Goal: Check status: Check status

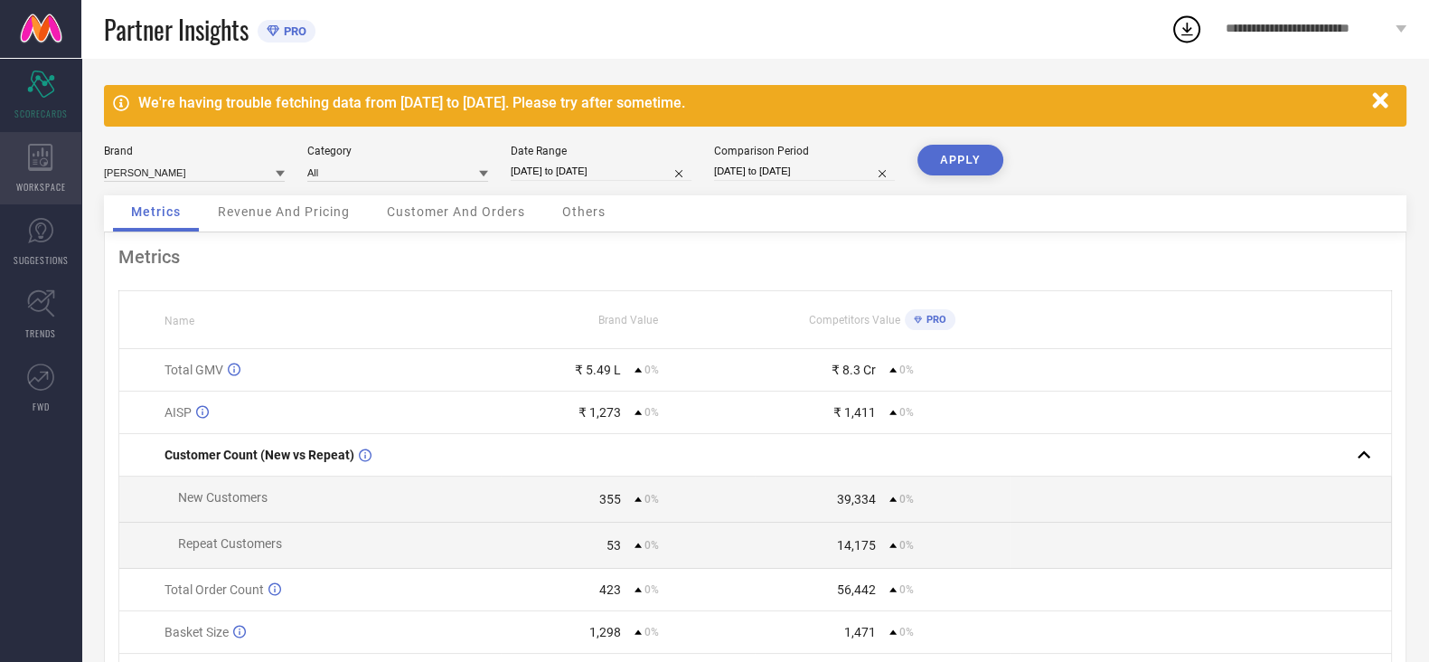
click at [32, 176] on div "WORKSPACE" at bounding box center [40, 168] width 81 height 72
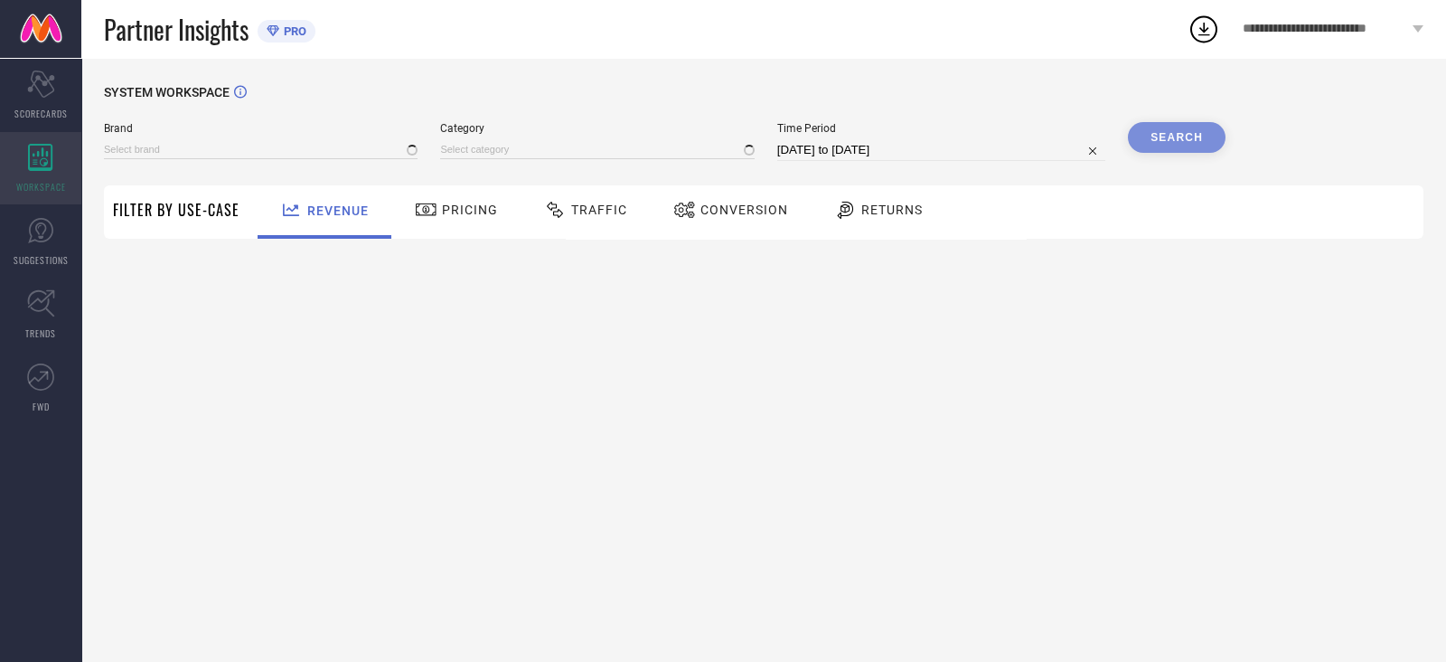
type input "[PERSON_NAME]"
type input "All"
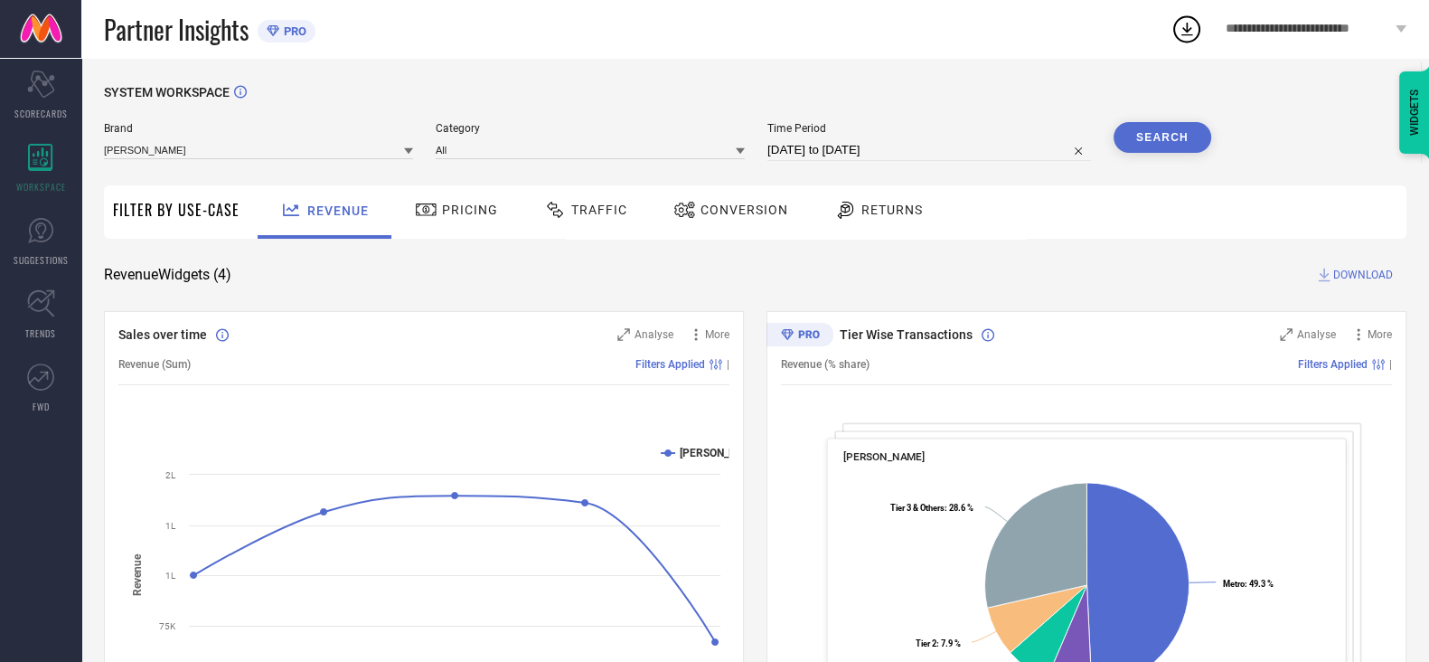
select select "6"
select select "2025"
select select "7"
select select "2025"
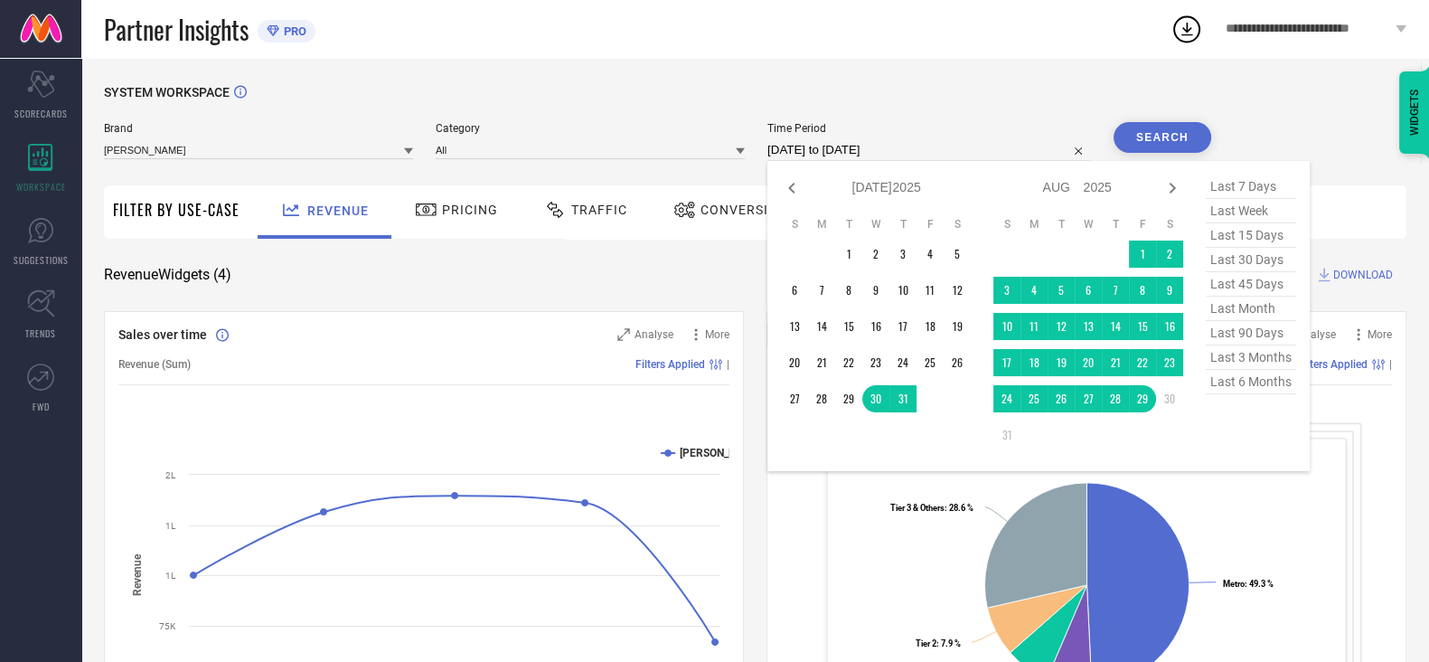
click at [863, 155] on input "[DATE] to [DATE]" at bounding box center [929, 150] width 324 height 22
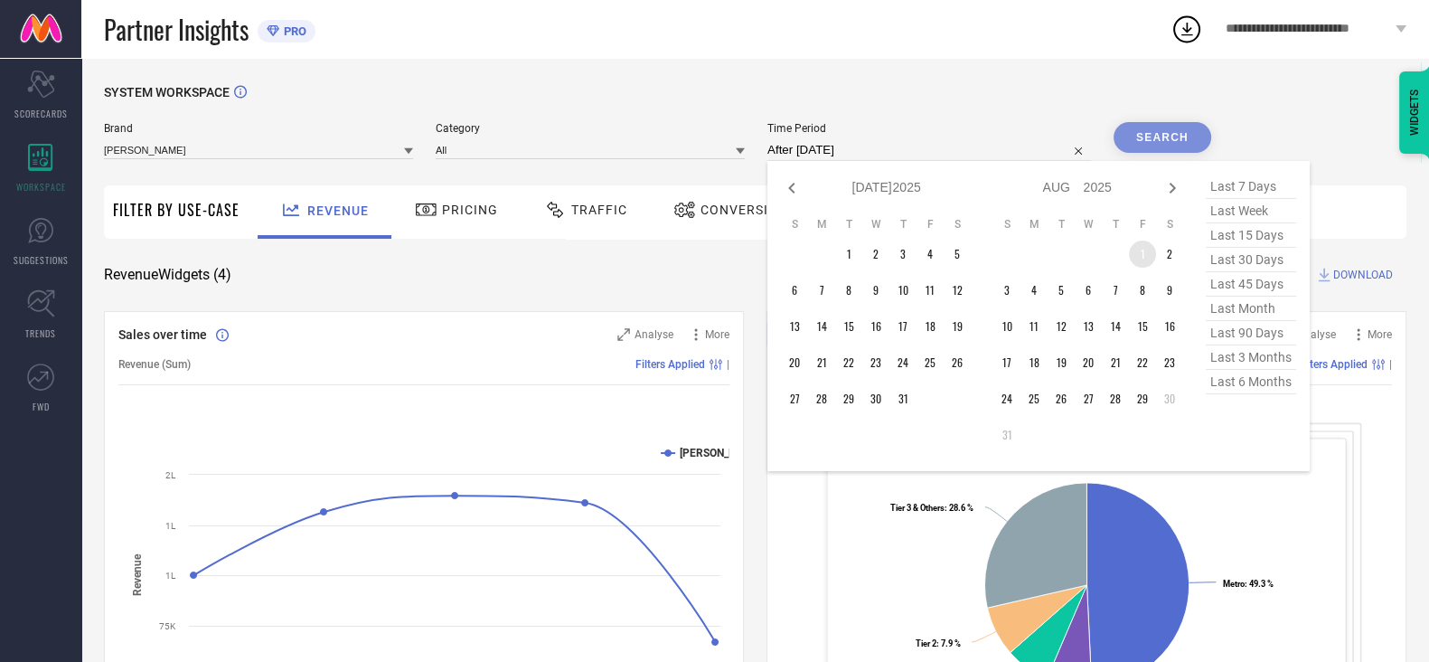
click at [1146, 250] on td "1" at bounding box center [1142, 253] width 27 height 27
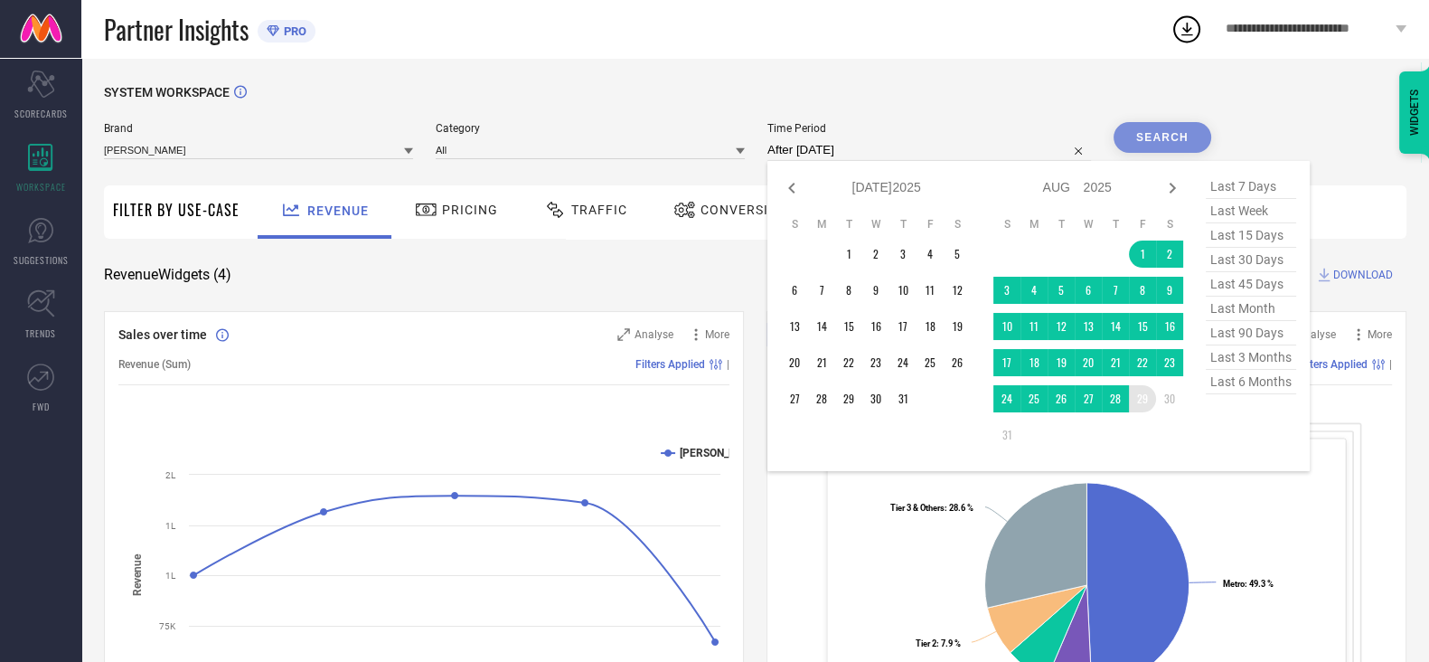
type input "[DATE] to [DATE]"
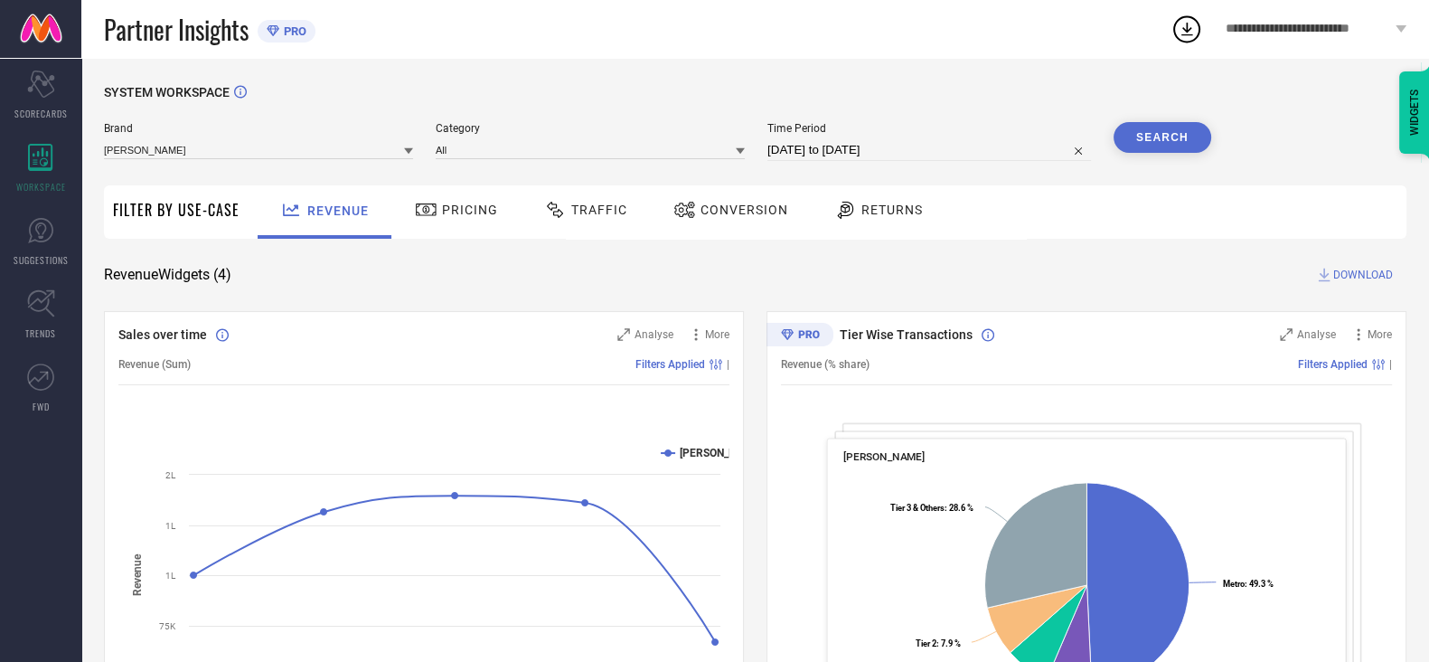
click at [1180, 137] on button "Search" at bounding box center [1163, 137] width 98 height 31
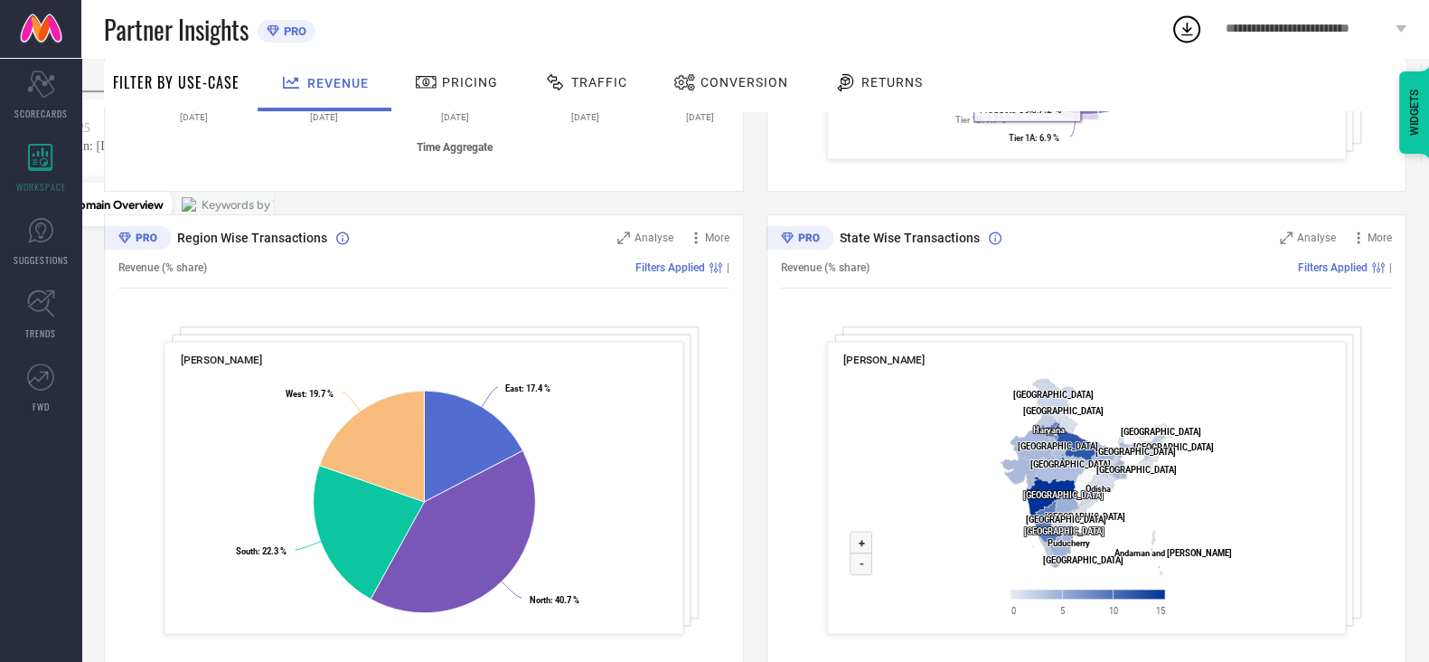
scroll to position [603, 0]
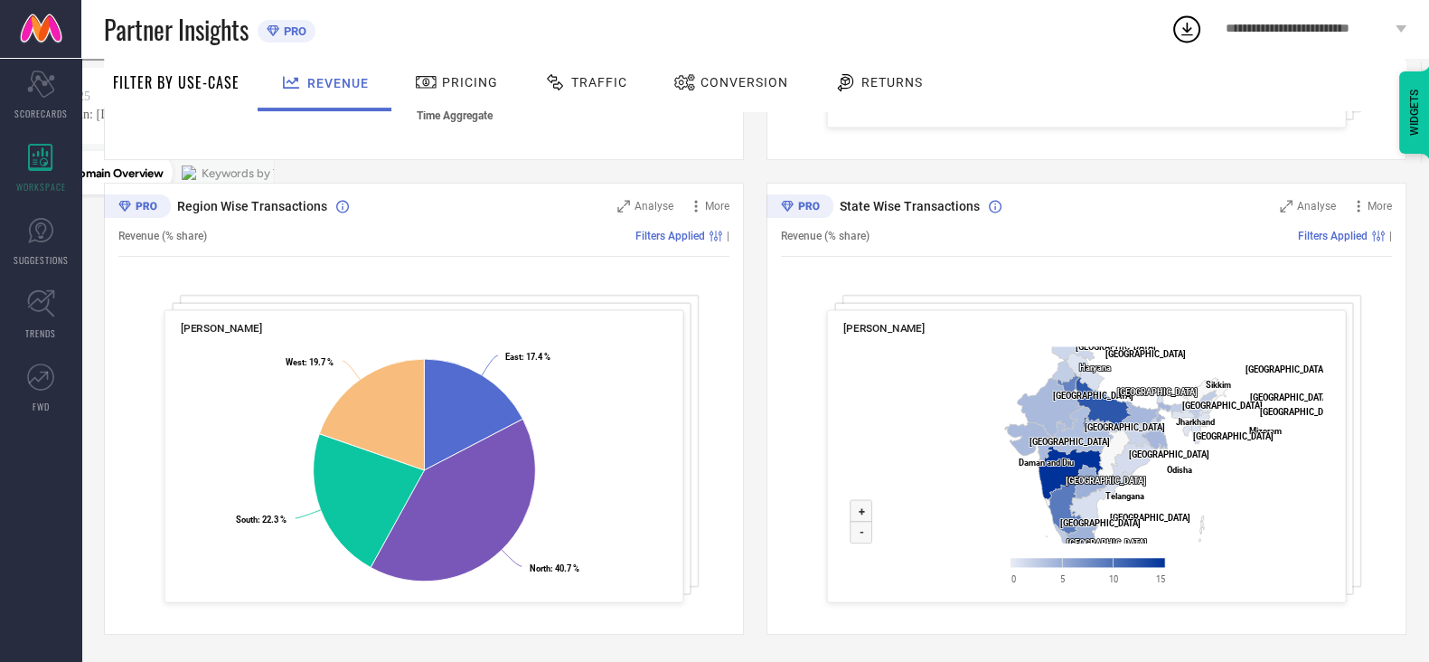
click at [561, 87] on icon at bounding box center [555, 82] width 23 height 22
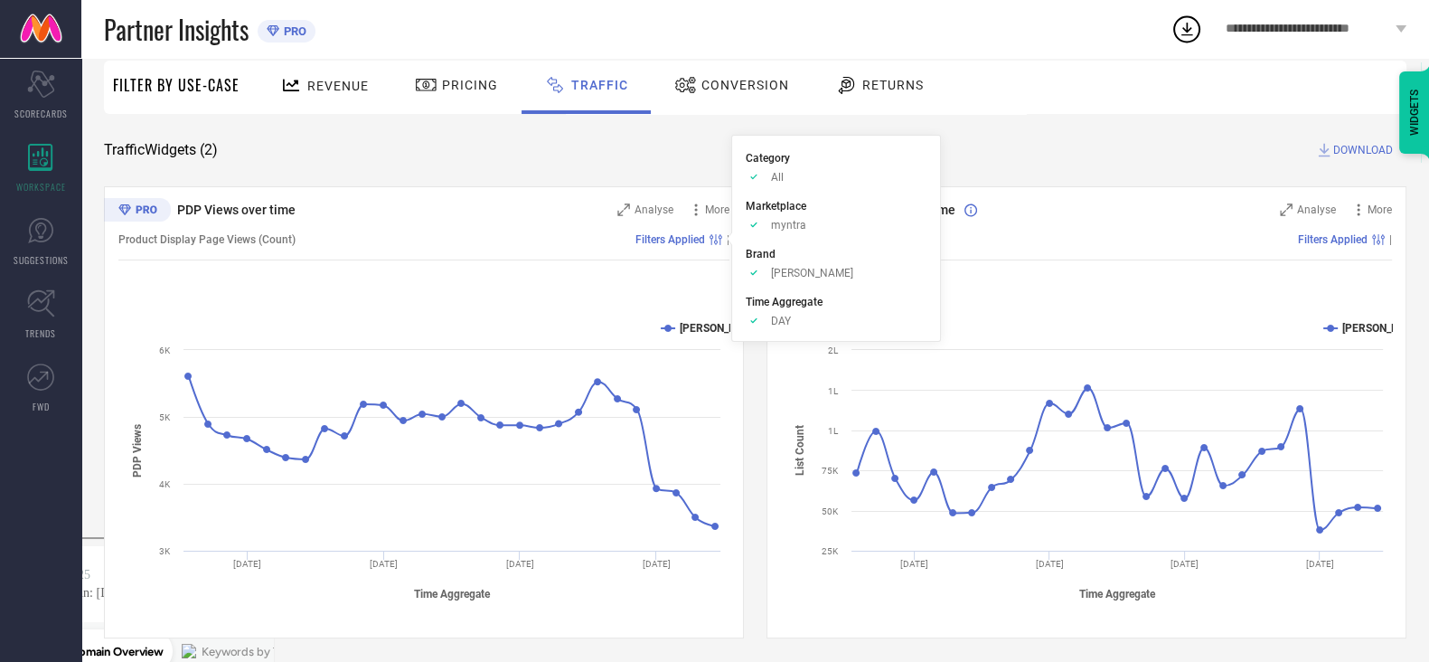
scroll to position [128, 0]
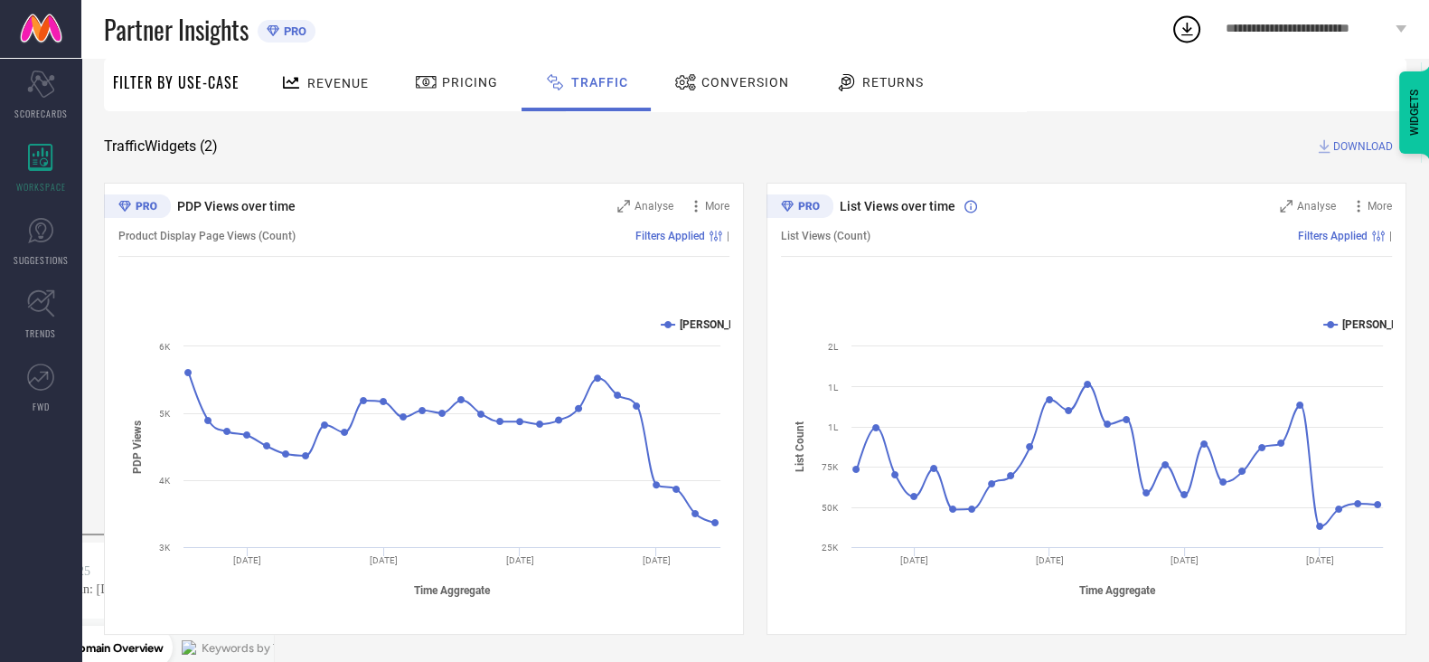
click at [771, 90] on div "Conversion" at bounding box center [732, 82] width 124 height 31
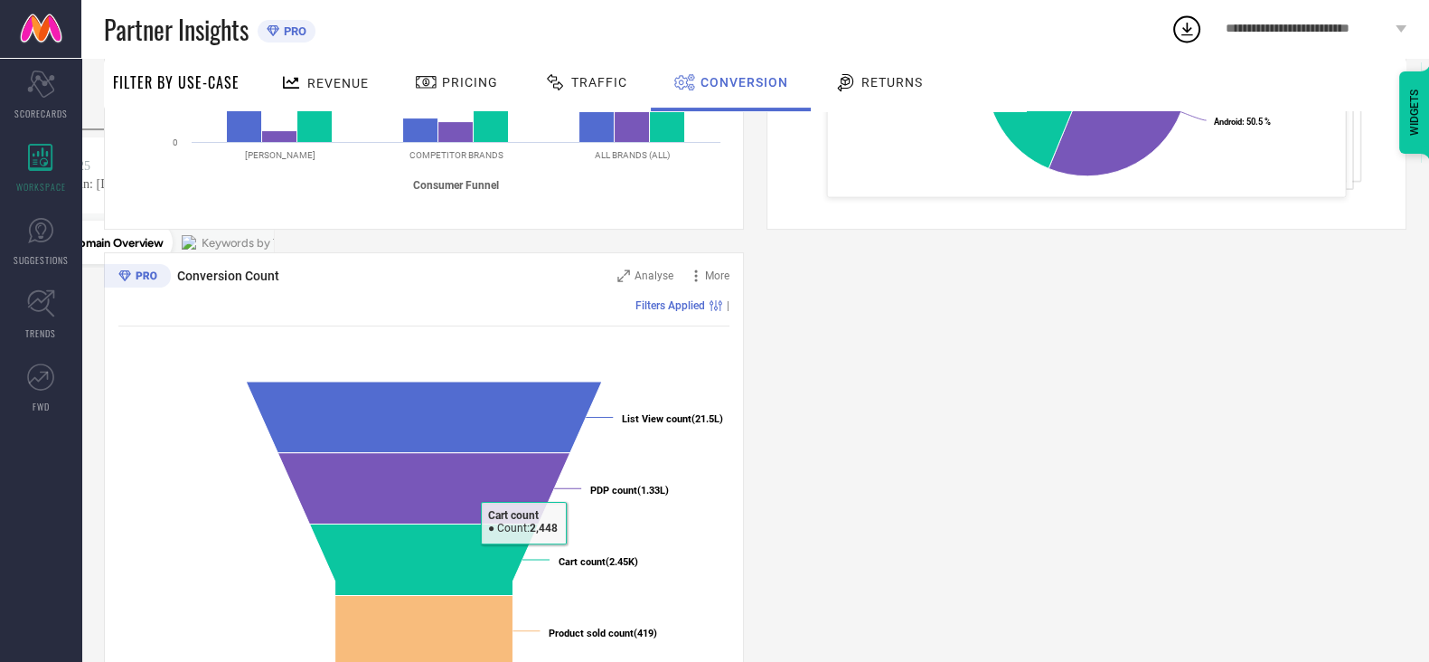
scroll to position [0, 0]
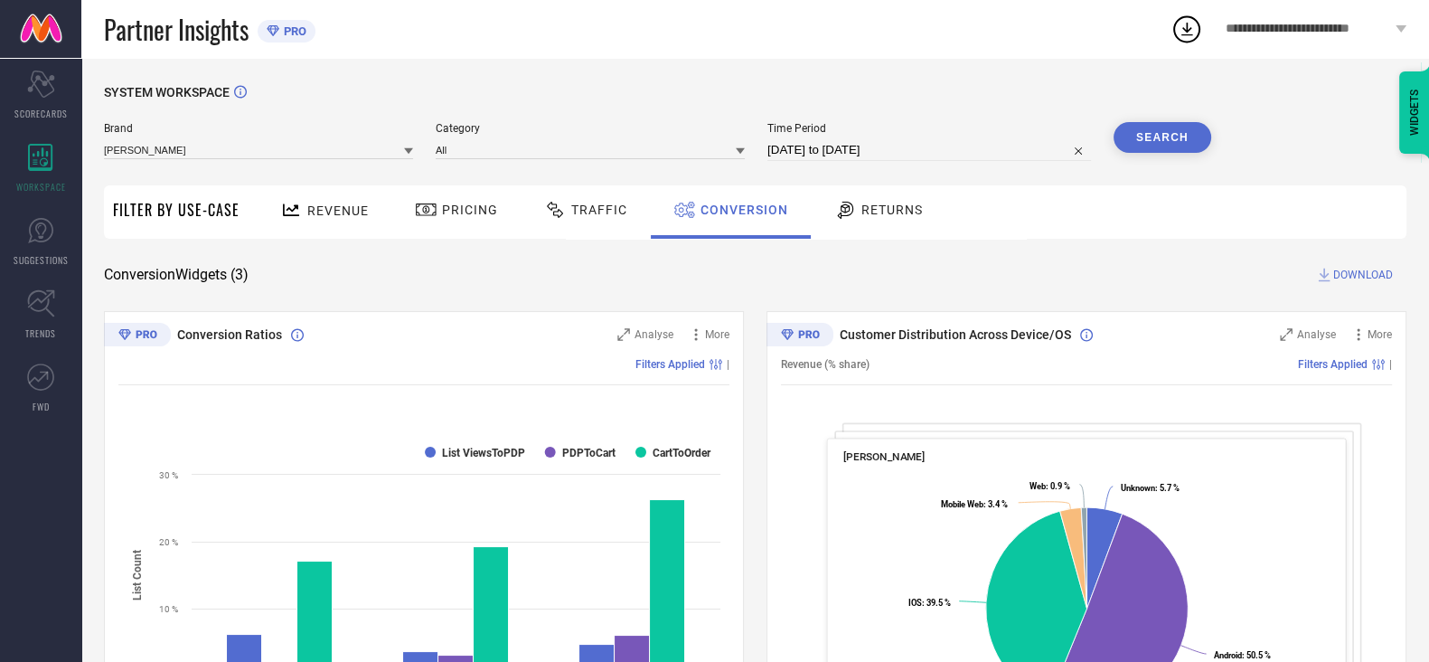
click at [920, 192] on div "Returns" at bounding box center [879, 211] width 134 height 53
